Goal: Task Accomplishment & Management: Use online tool/utility

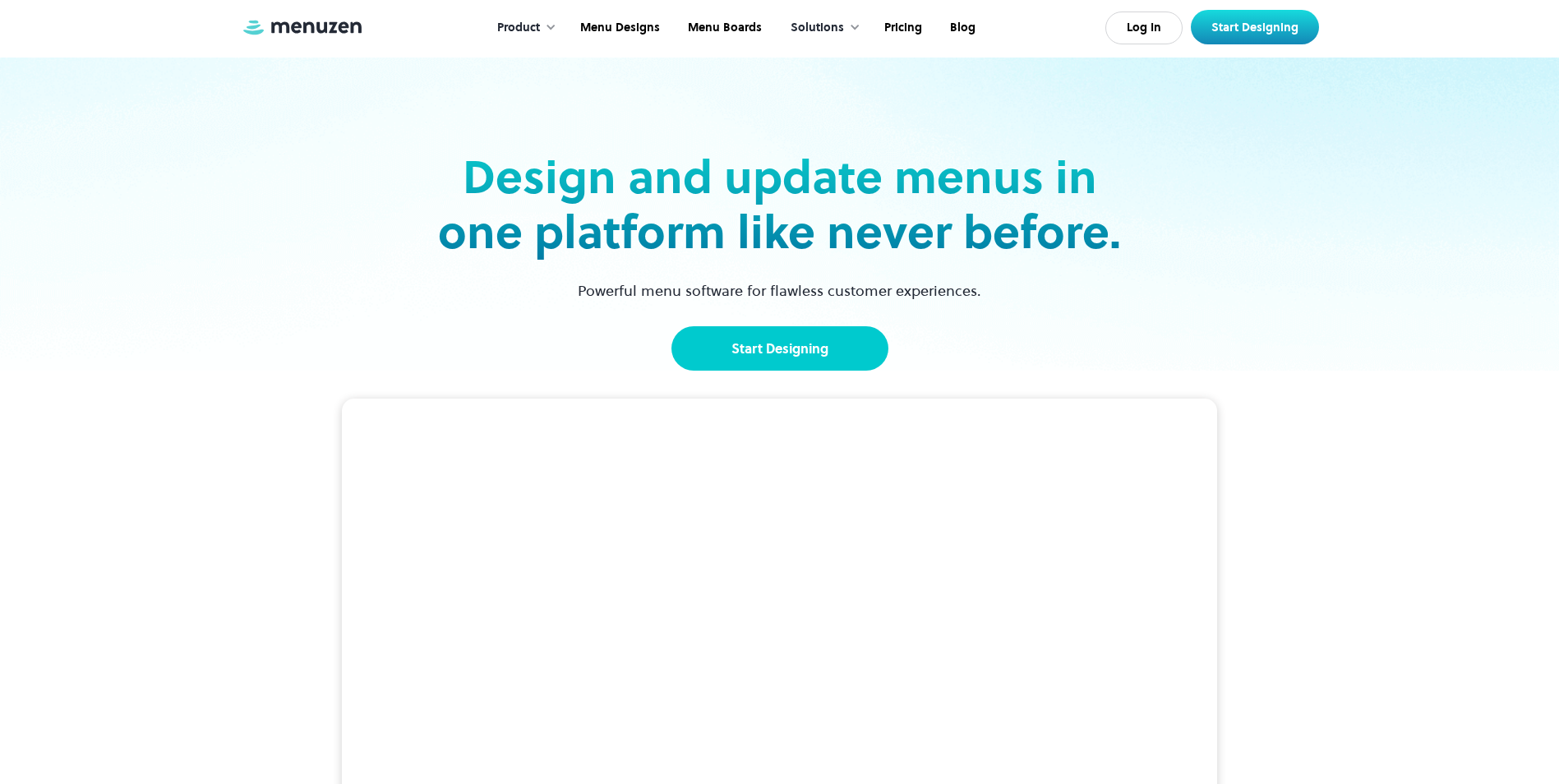
click at [810, 327] on link "Start Designing" at bounding box center [779, 348] width 217 height 45
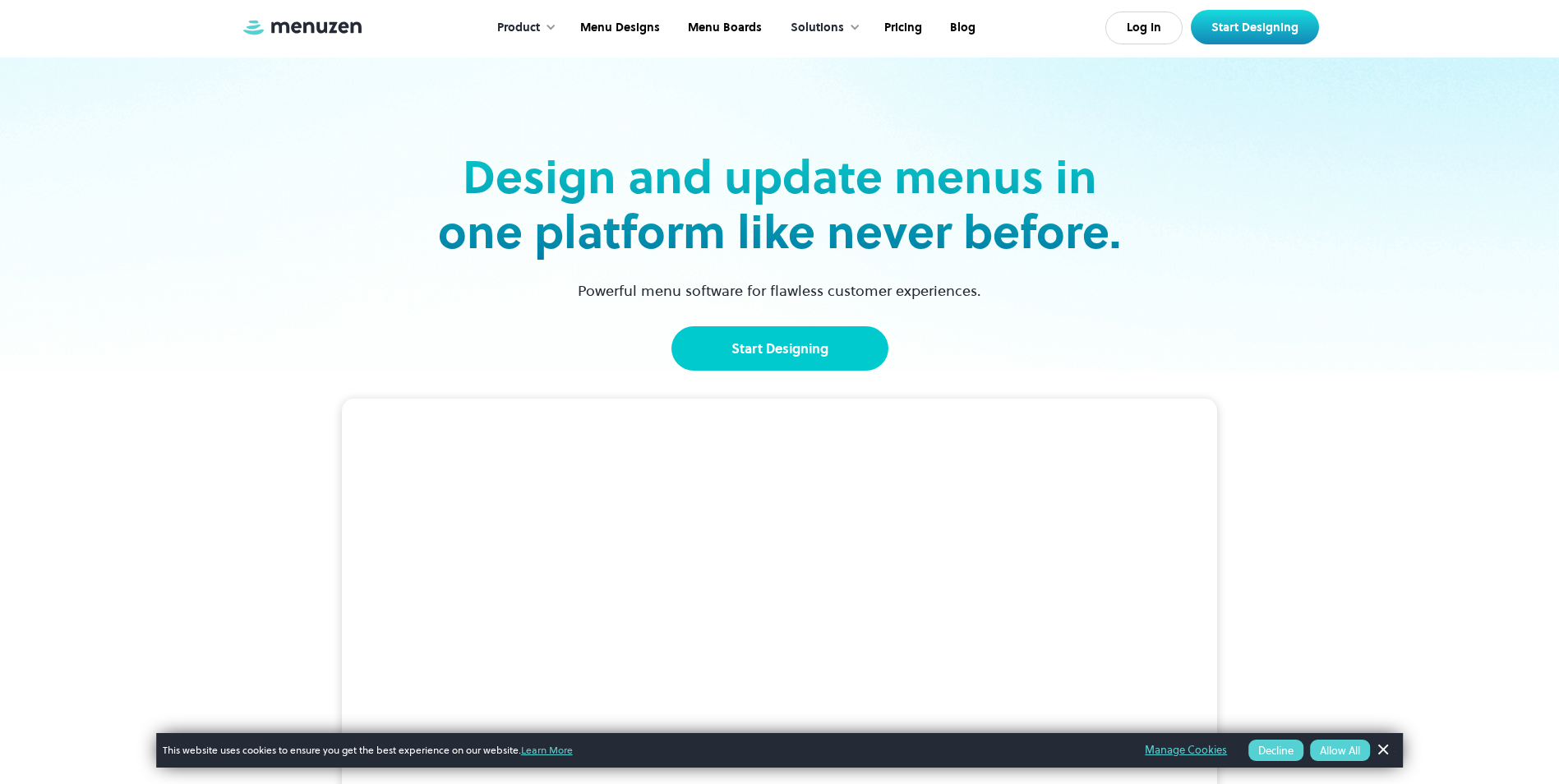
click at [783, 350] on link "Start Designing" at bounding box center [779, 348] width 217 height 45
